Goal: Task Accomplishment & Management: Use online tool/utility

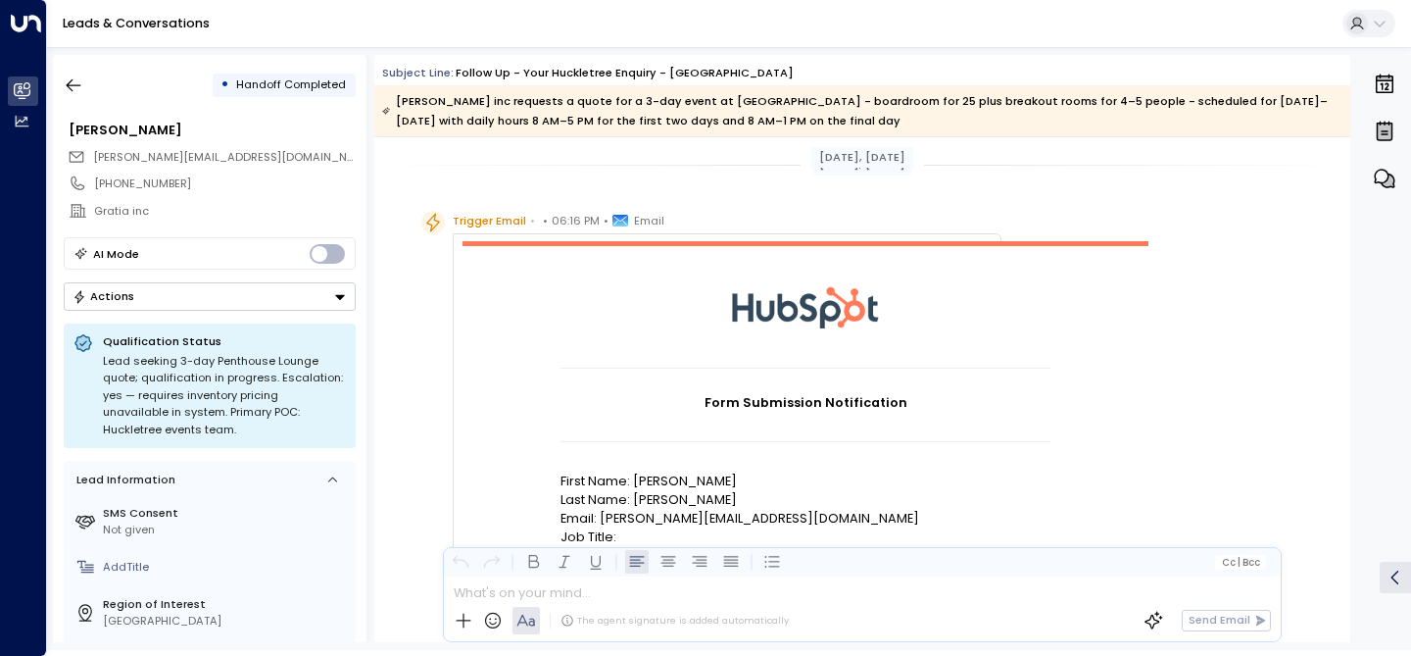
scroll to position [1614, 0]
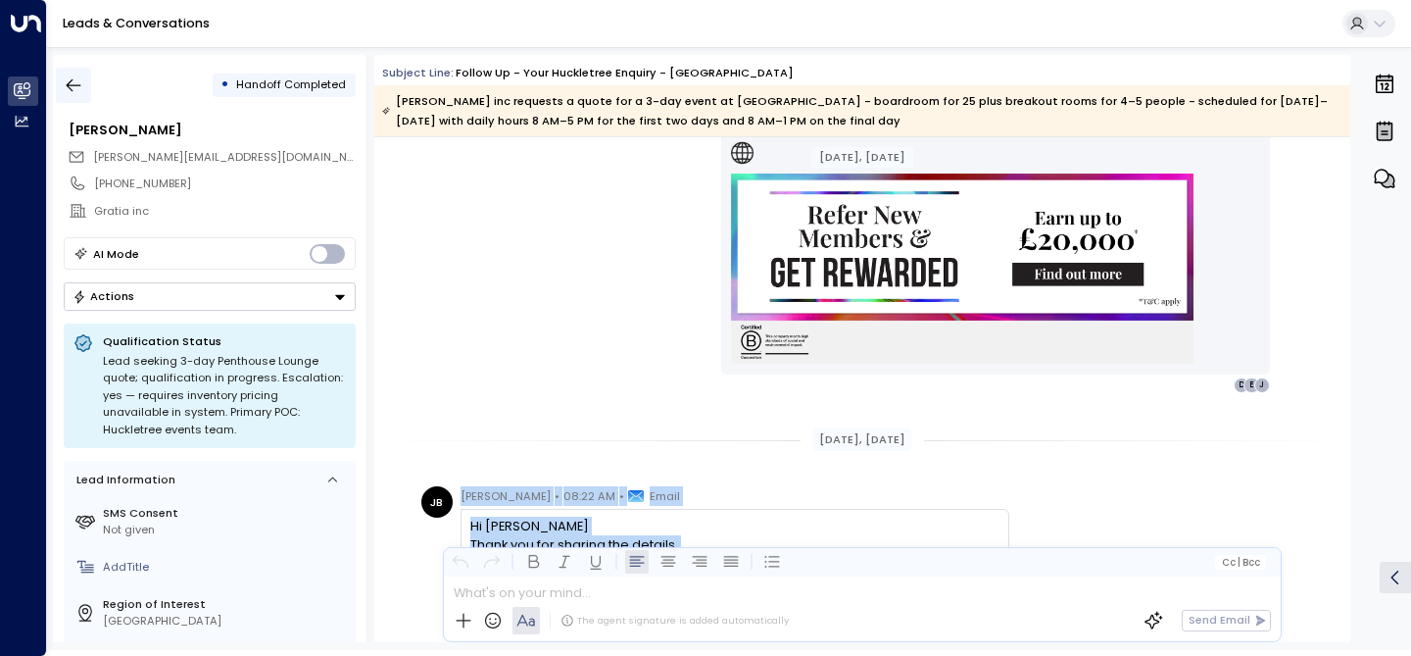
click at [69, 76] on icon "button" at bounding box center [74, 85] width 20 height 20
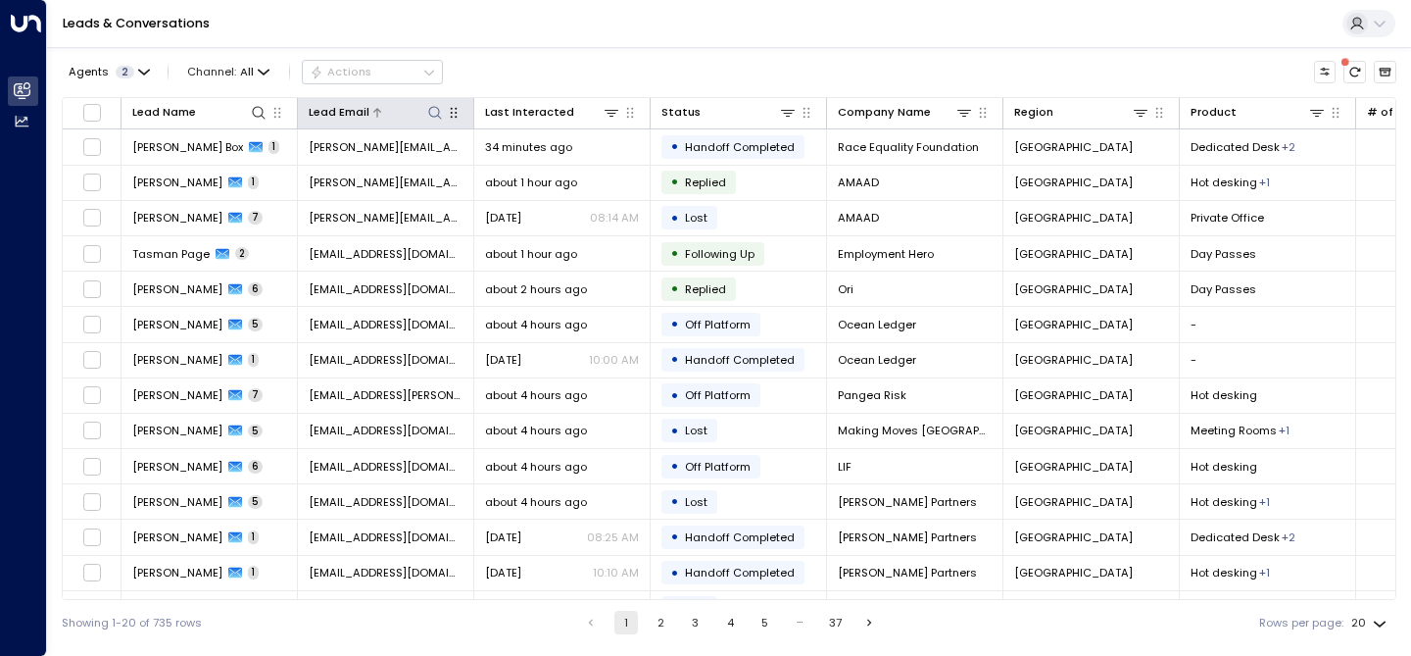
click at [430, 109] on icon at bounding box center [435, 113] width 16 height 16
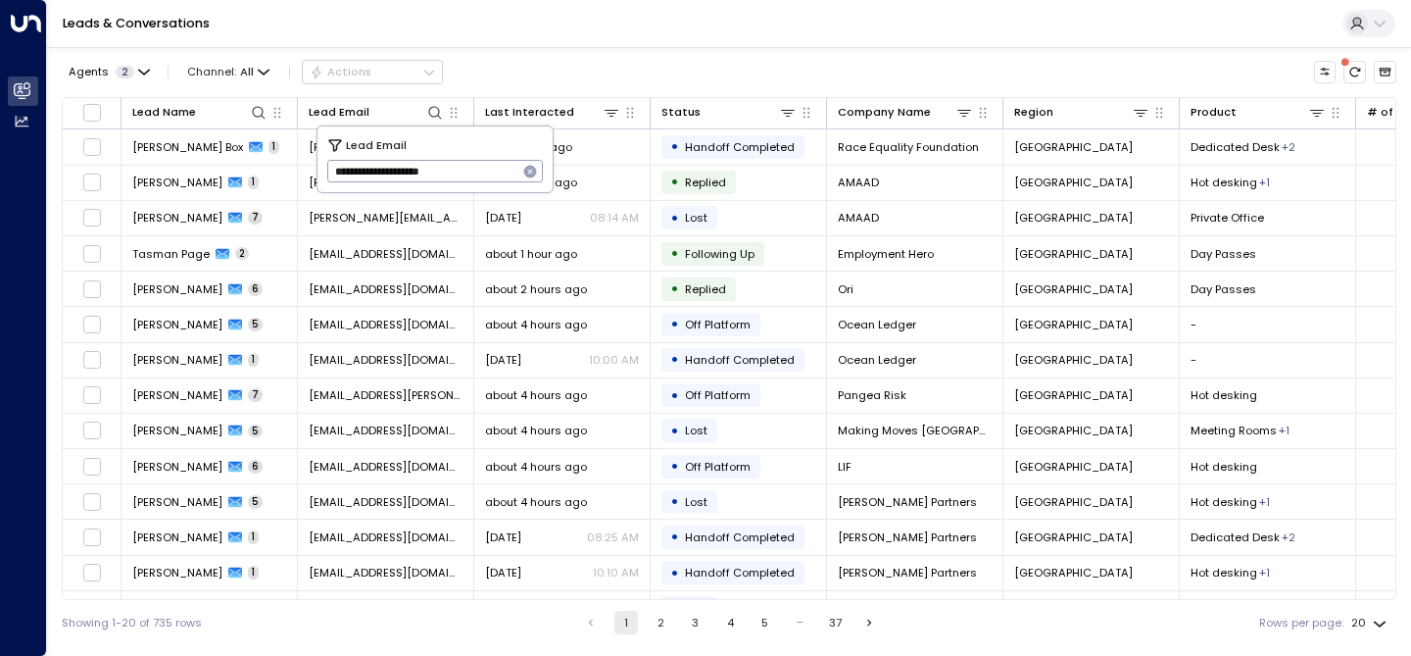
type input "**********"
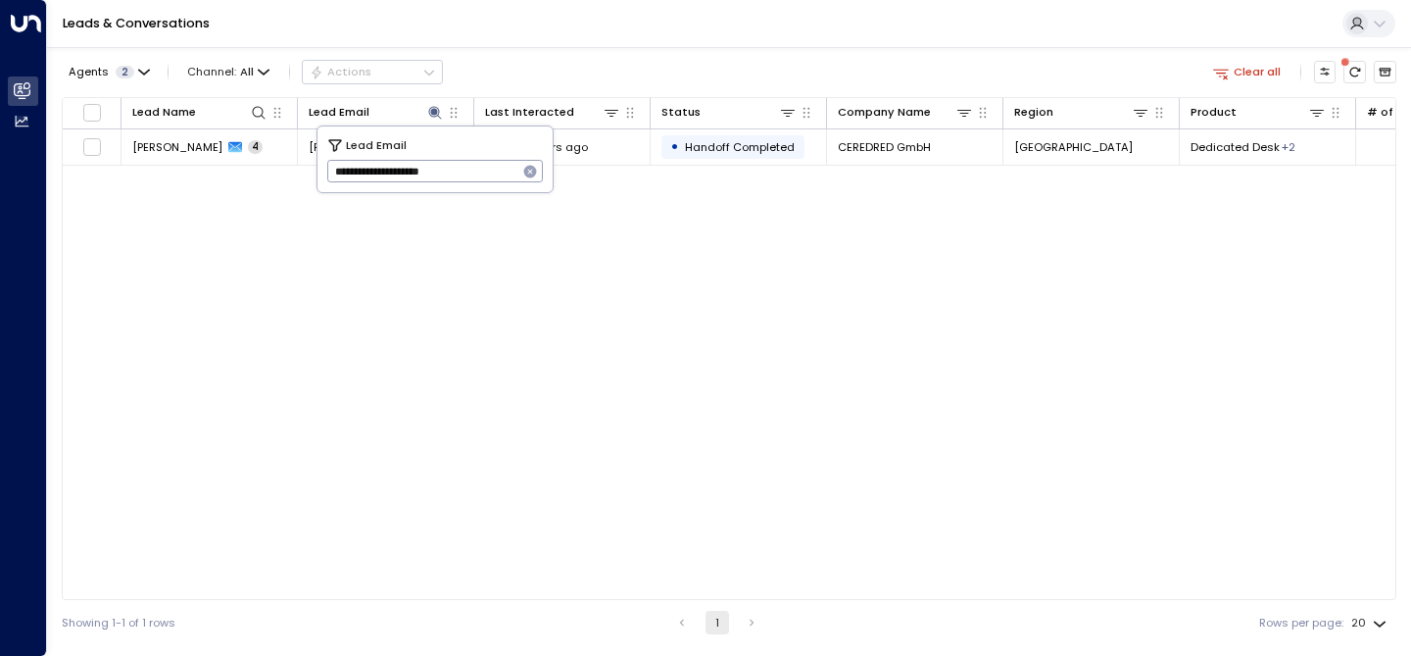
click at [617, 72] on div "Agents 2 Channel: All Actions Clear all" at bounding box center [729, 72] width 1335 height 34
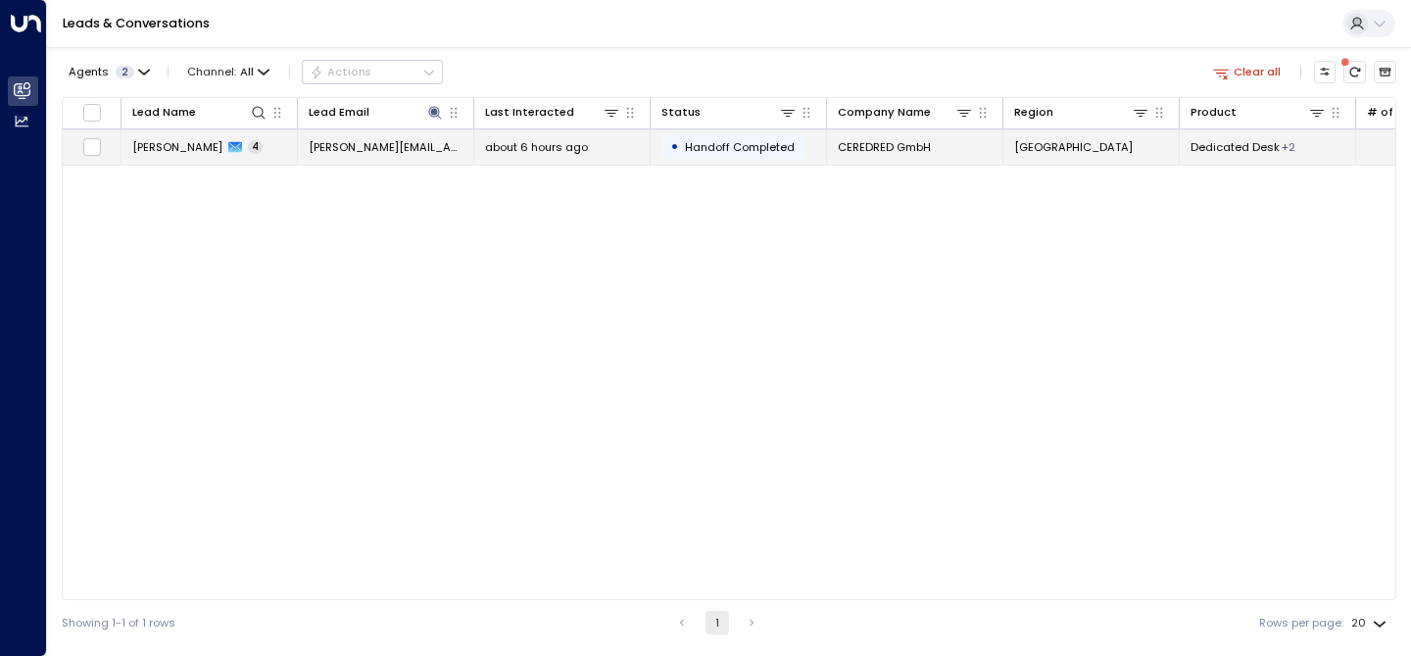
click at [195, 147] on span "[PERSON_NAME]" at bounding box center [177, 147] width 90 height 16
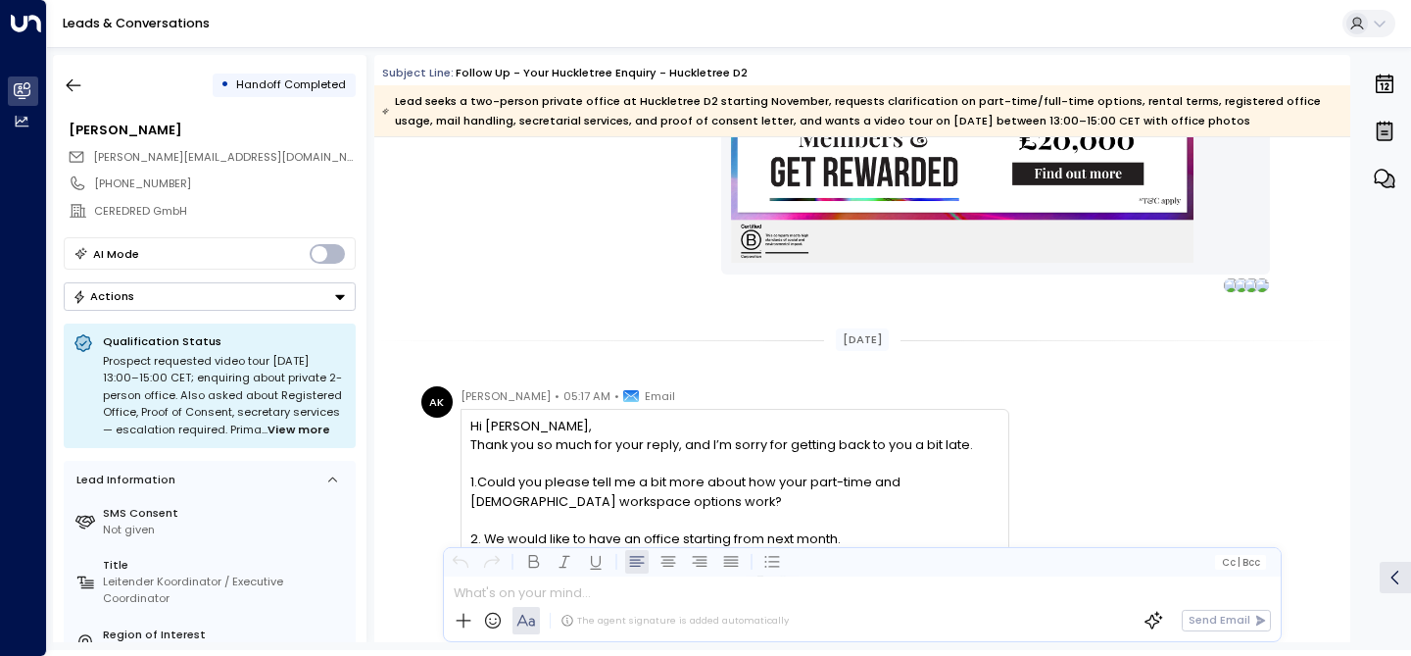
scroll to position [2240, 0]
